Goal: Information Seeking & Learning: Check status

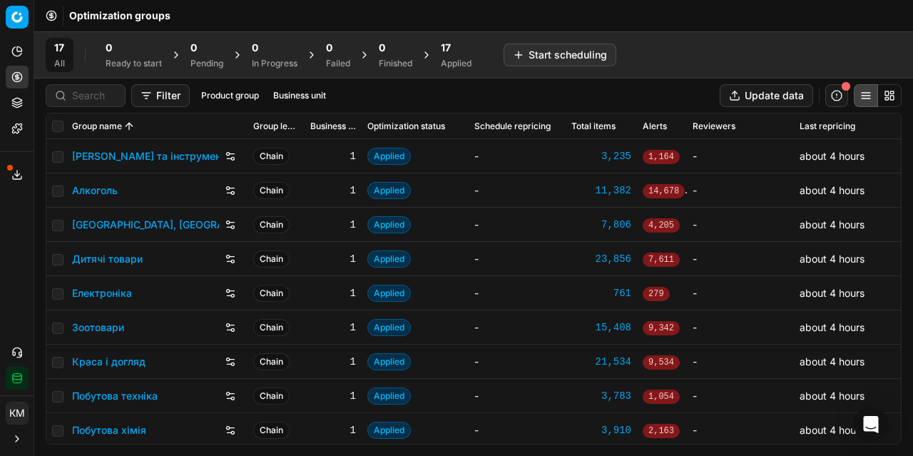
click at [100, 191] on link "Алкоголь" at bounding box center [95, 190] width 46 height 14
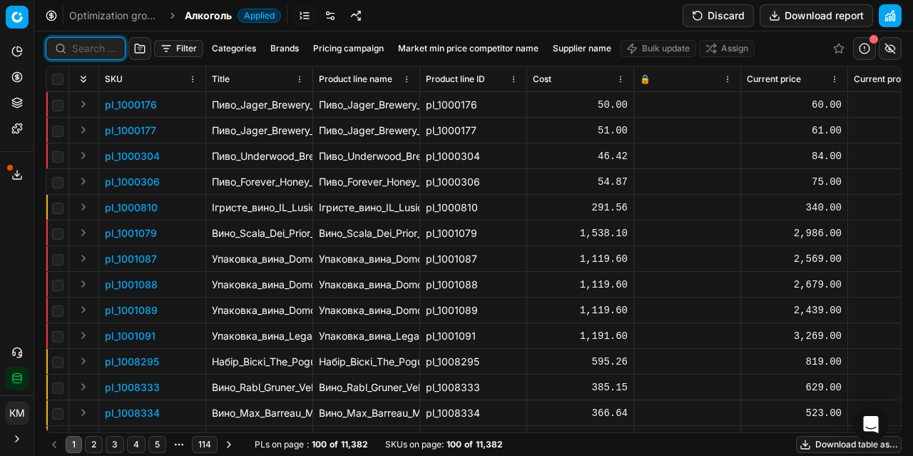
click at [88, 51] on input at bounding box center [94, 48] width 44 height 14
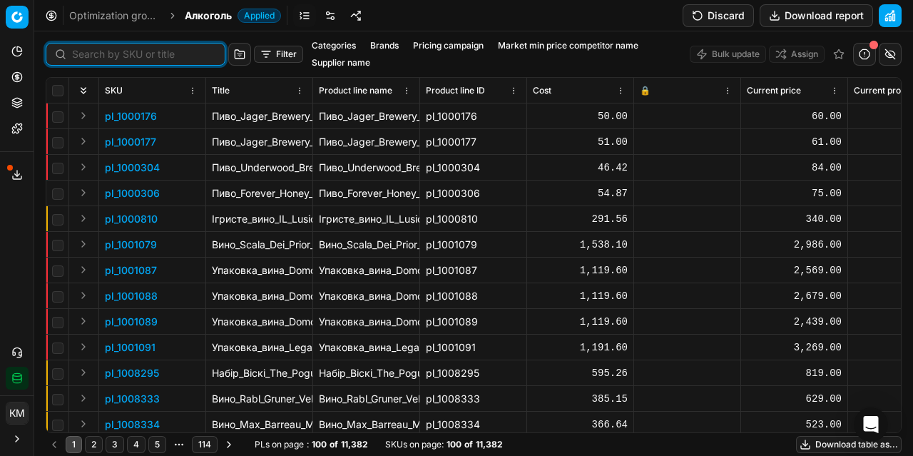
paste input "623466"
type input "623466"
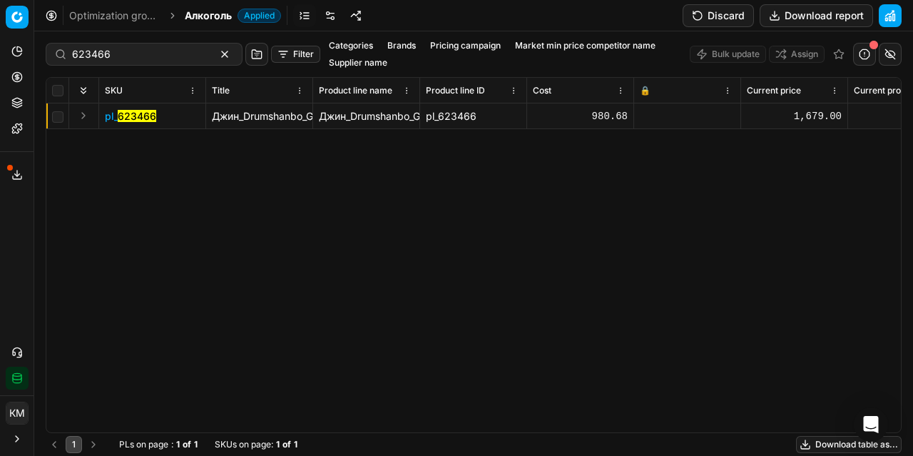
click at [124, 114] on mark "623466" at bounding box center [137, 116] width 39 height 12
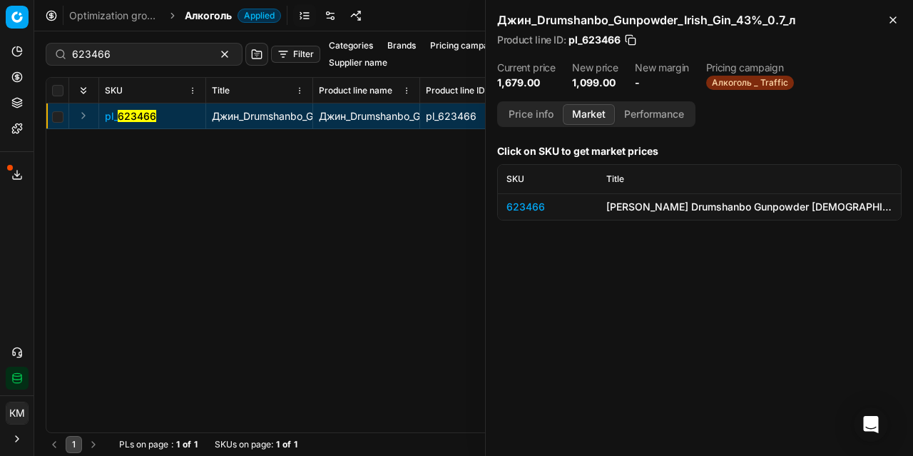
click at [589, 111] on button "Market" at bounding box center [589, 114] width 52 height 21
click at [531, 191] on th "SKU" at bounding box center [548, 179] width 100 height 29
click at [530, 205] on div "623466" at bounding box center [548, 207] width 83 height 14
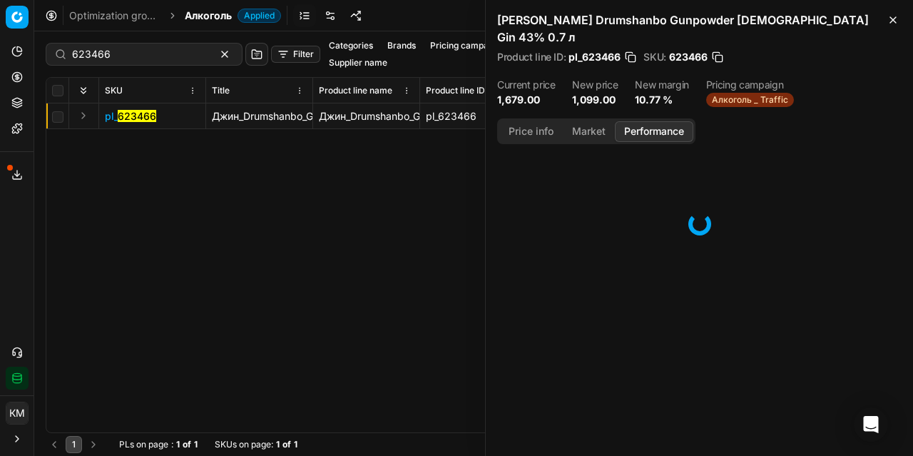
click at [661, 121] on button "Performance" at bounding box center [654, 131] width 78 height 21
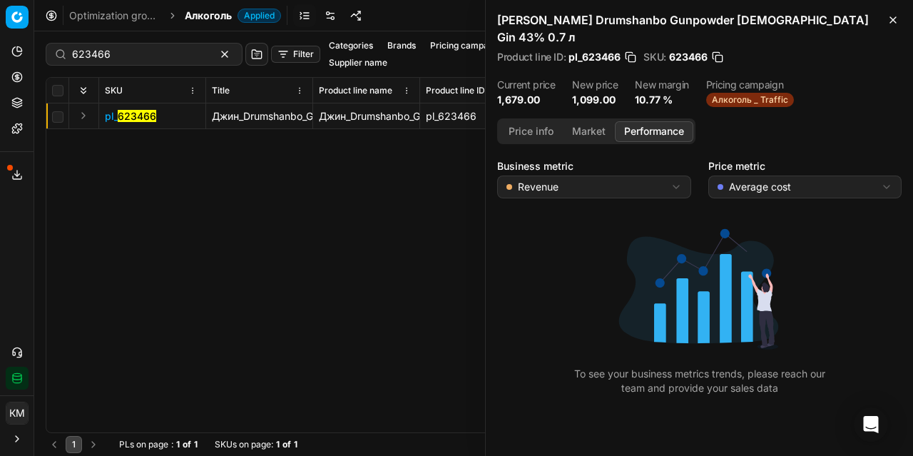
click at [582, 121] on button "Market" at bounding box center [589, 131] width 52 height 21
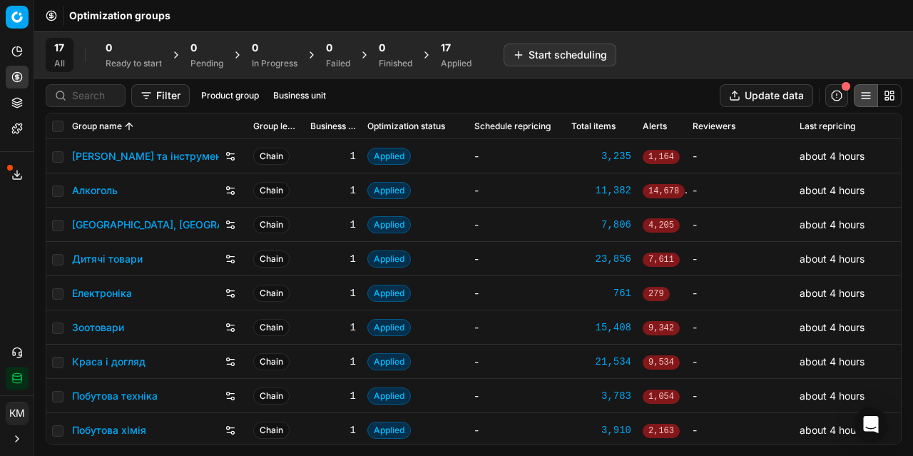
click at [92, 191] on link "Алкоголь" at bounding box center [95, 190] width 46 height 14
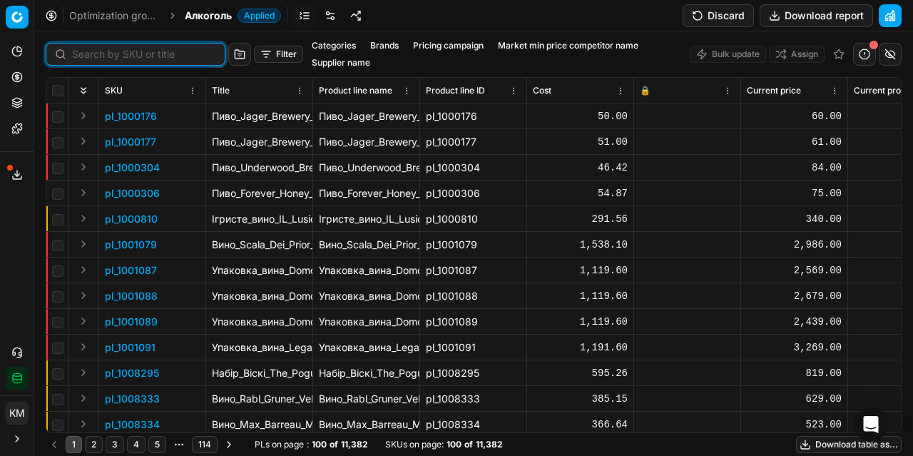
click at [74, 46] on div at bounding box center [136, 54] width 180 height 23
paste input "623466"
type input "623466"
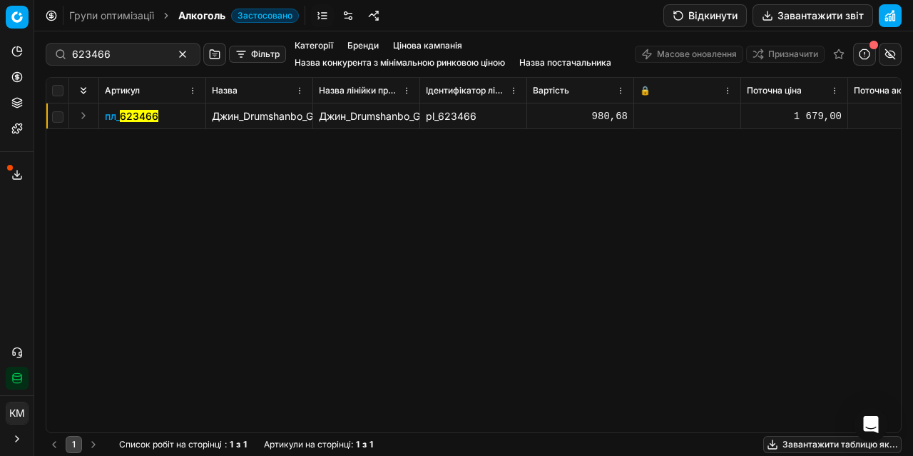
drag, startPoint x: 136, startPoint y: 121, endPoint x: 129, endPoint y: 118, distance: 8.0
click at [129, 118] on font "623466" at bounding box center [139, 116] width 39 height 12
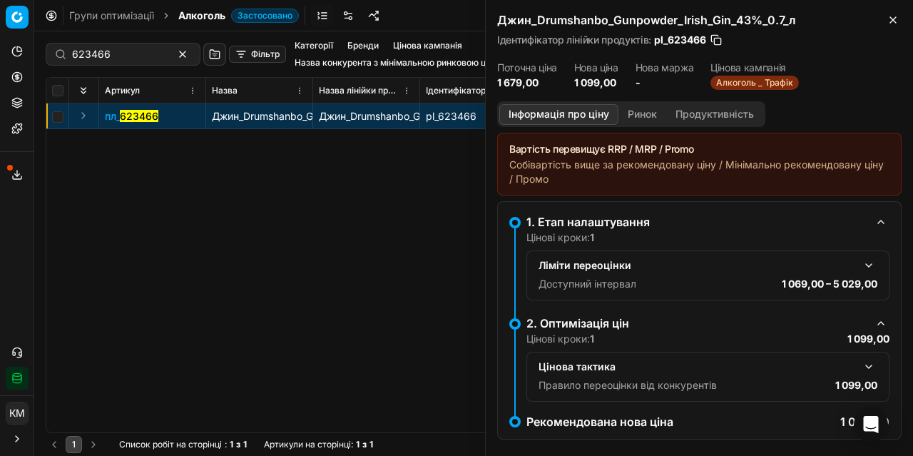
scroll to position [16, 0]
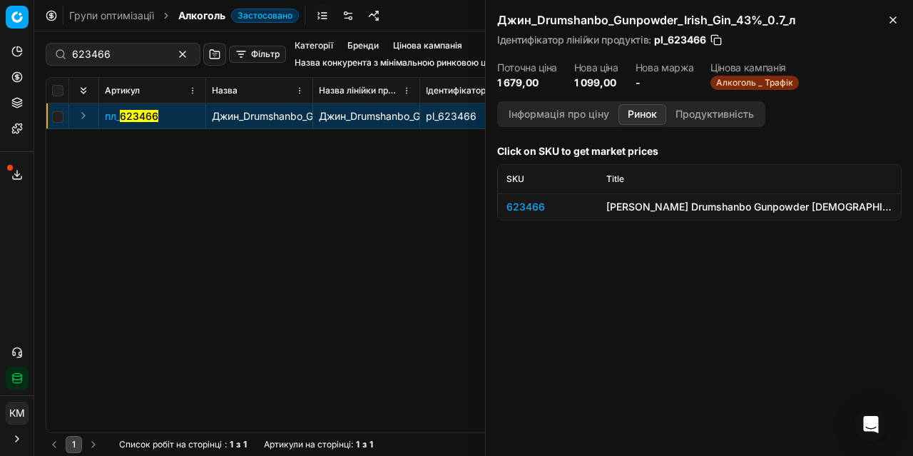
click at [632, 109] on font "Ринок" at bounding box center [642, 114] width 29 height 12
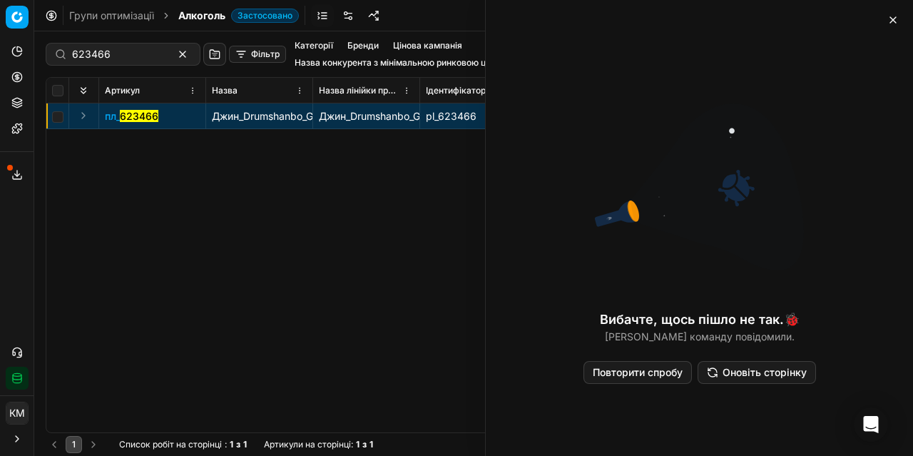
click at [645, 369] on font "Повторити спробу" at bounding box center [638, 372] width 90 height 12
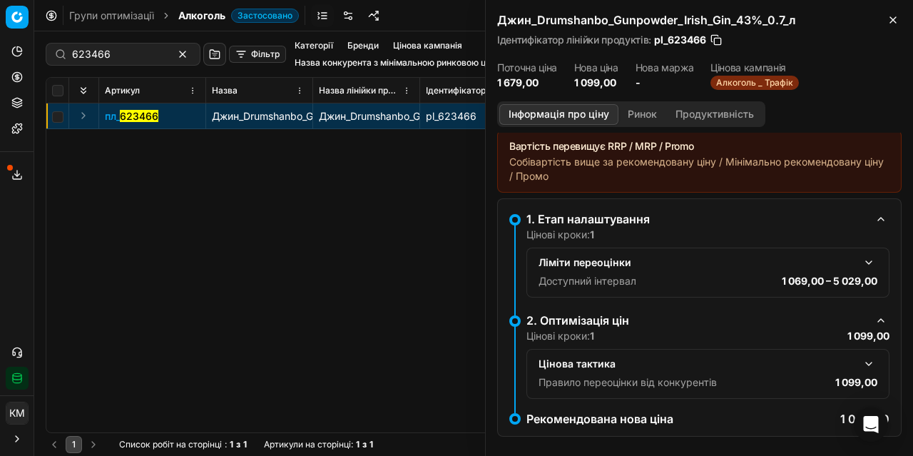
scroll to position [0, 0]
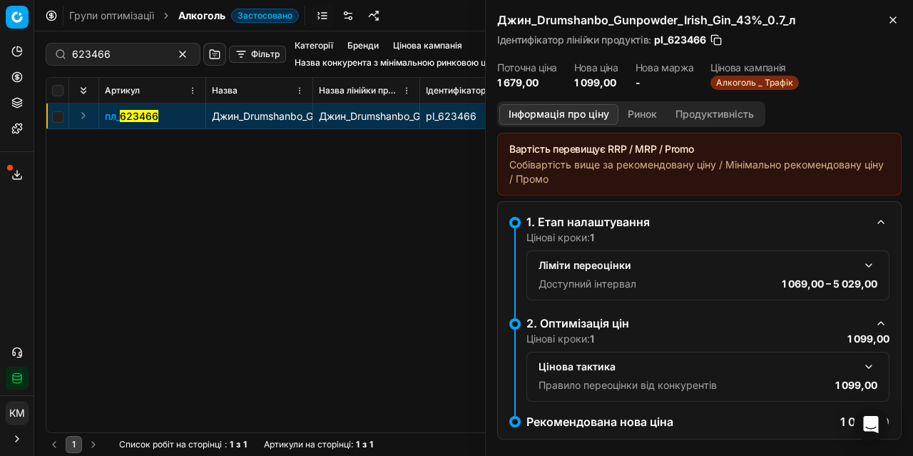
click at [648, 112] on font "Ринок" at bounding box center [642, 114] width 29 height 12
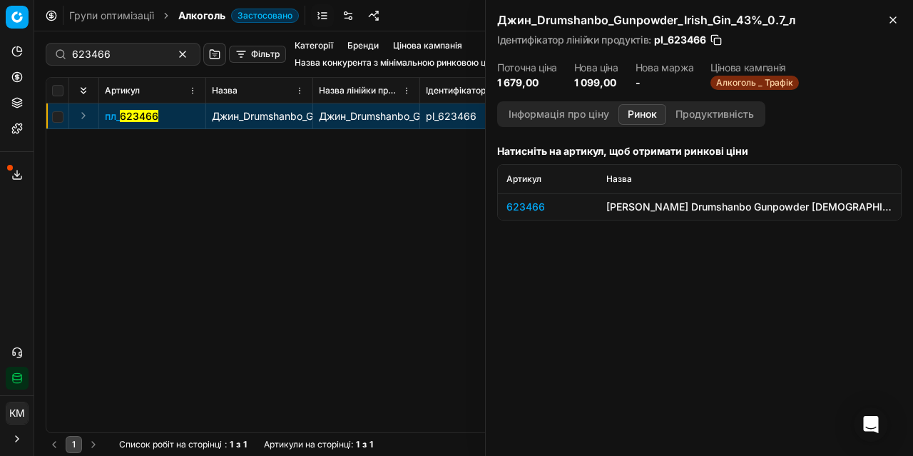
click at [529, 205] on font "623466" at bounding box center [526, 207] width 39 height 12
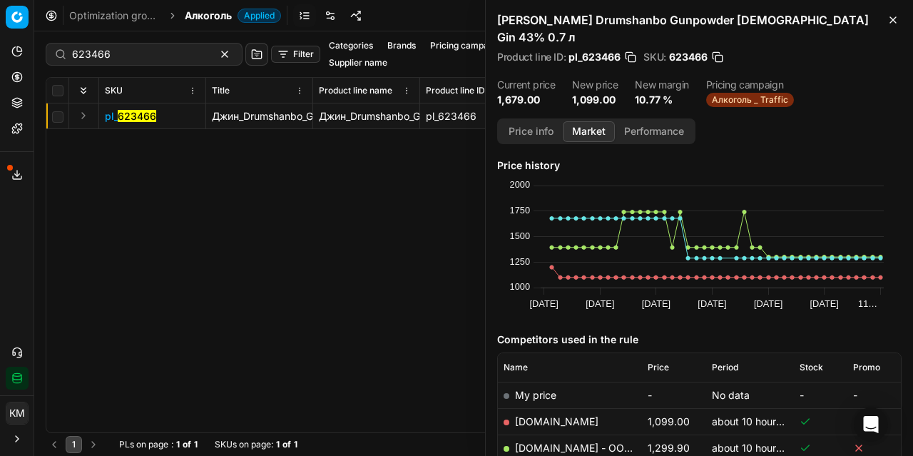
click at [655, 121] on button "Performance" at bounding box center [654, 131] width 78 height 21
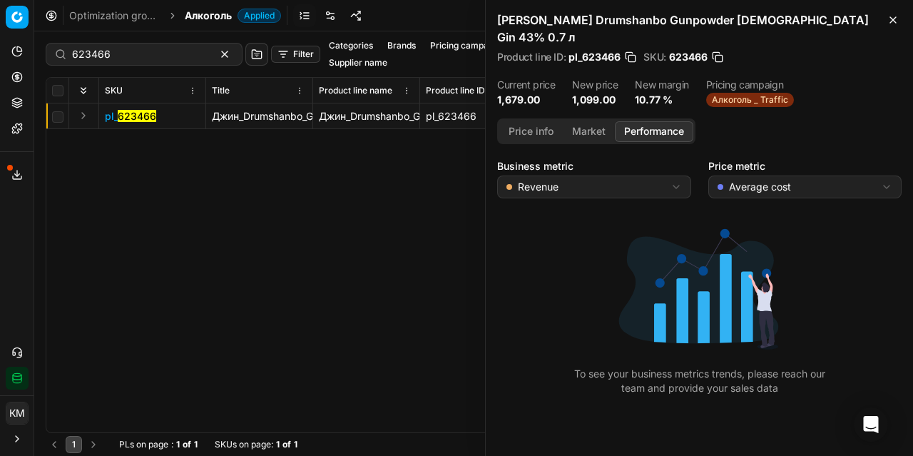
click at [589, 121] on button "Market" at bounding box center [589, 131] width 52 height 21
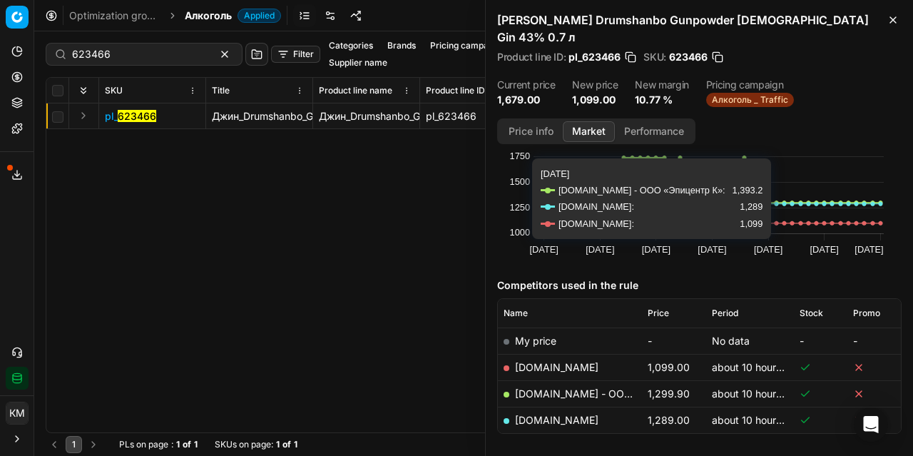
scroll to position [98, 0]
